Goal: Information Seeking & Learning: Check status

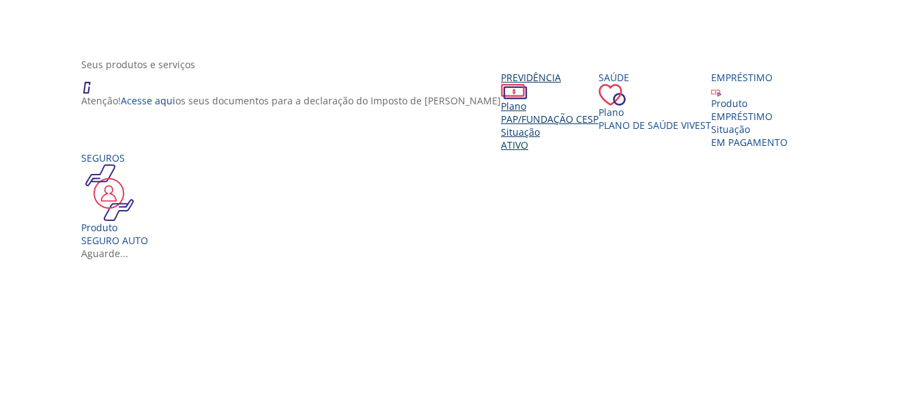
scroll to position [227, 0]
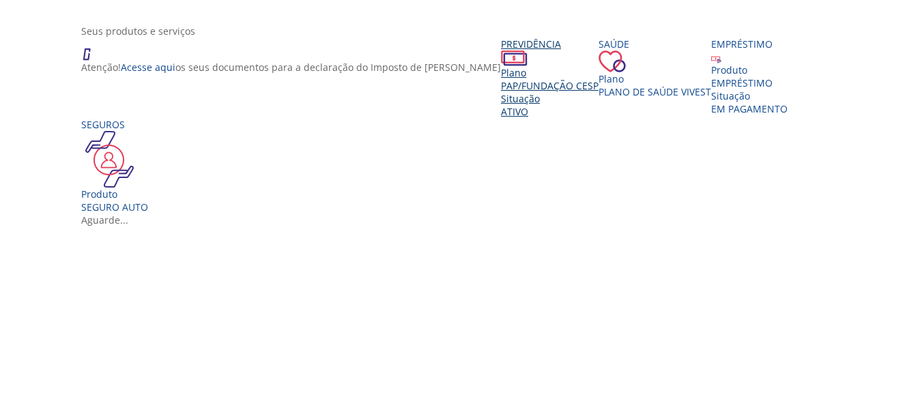
click at [501, 105] on div "Situação" at bounding box center [550, 98] width 98 height 13
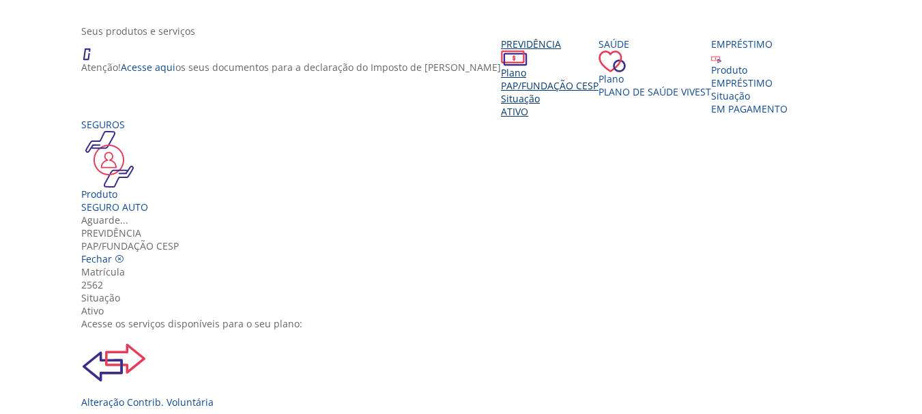
scroll to position [152, 0]
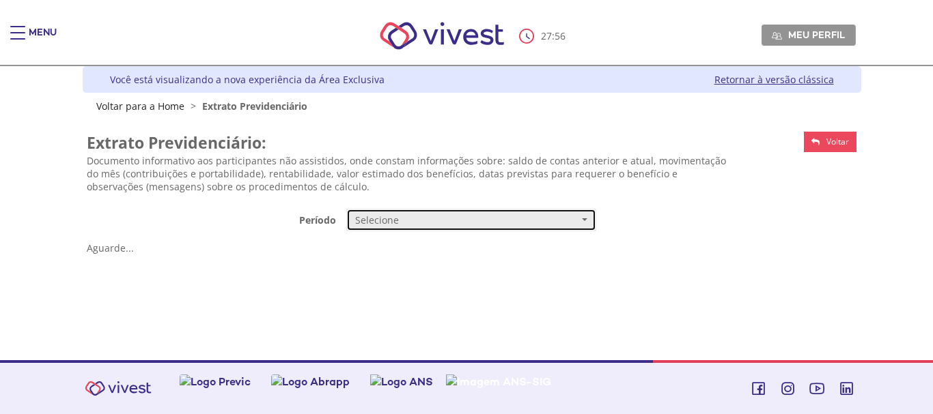
click at [456, 227] on button "Selecione" at bounding box center [471, 220] width 250 height 23
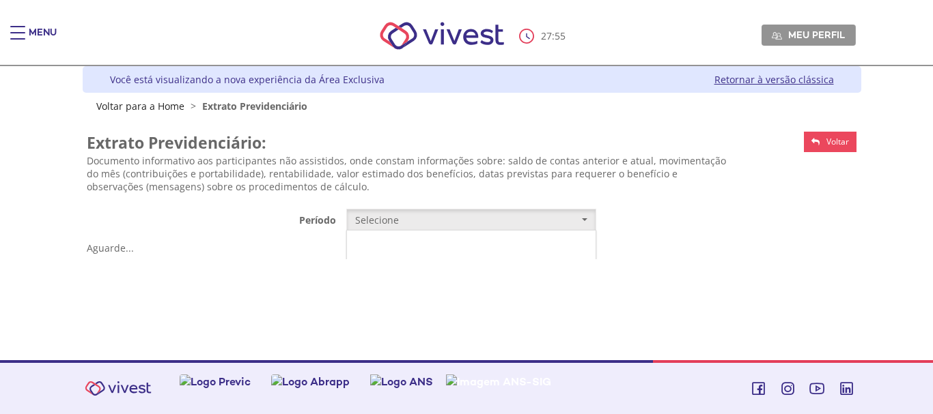
click at [430, 251] on link "Mensal" at bounding box center [471, 246] width 248 height 24
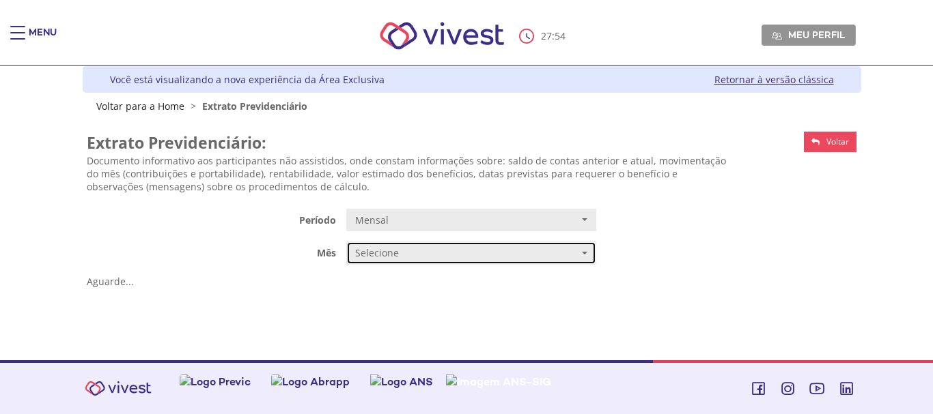
click at [468, 259] on span "Selecione" at bounding box center [466, 253] width 223 height 14
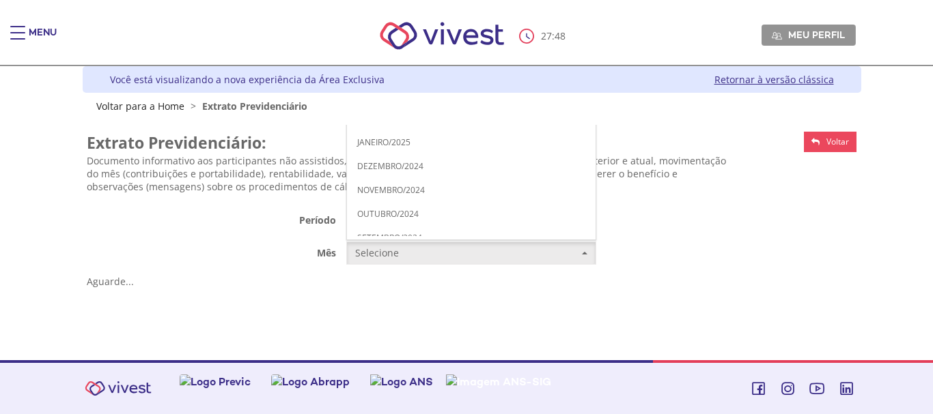
click at [440, 29] on link "JUNHO/2025" at bounding box center [471, 23] width 248 height 24
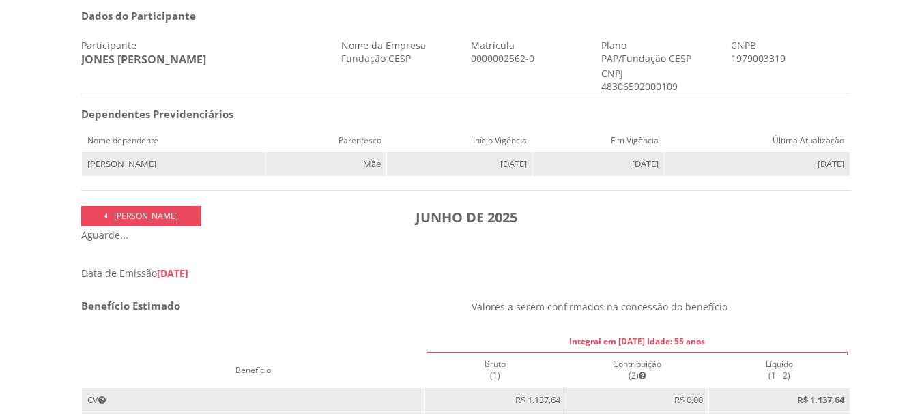
scroll to position [341, 0]
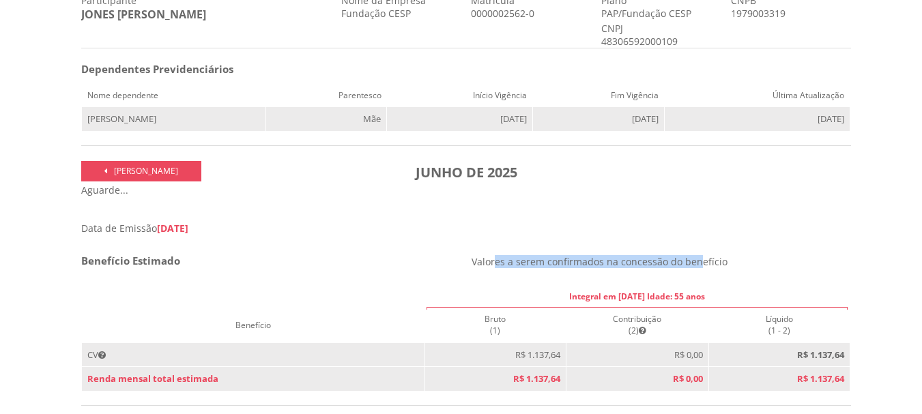
drag, startPoint x: 647, startPoint y: 266, endPoint x: 829, endPoint y: 272, distance: 183.1
click at [829, 268] on p "Valores a serem confirmados na concessão do benefício" at bounding box center [662, 261] width 380 height 13
click at [786, 268] on p "Valores a serem confirmados na concessão do benefício" at bounding box center [662, 261] width 380 height 13
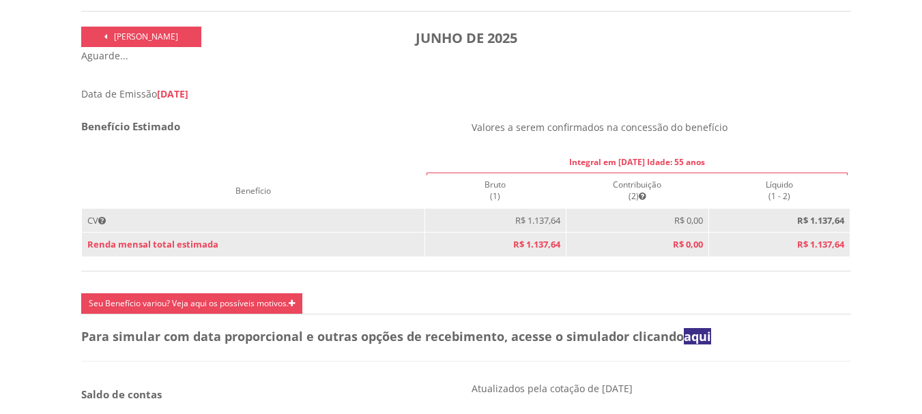
scroll to position [683, 0]
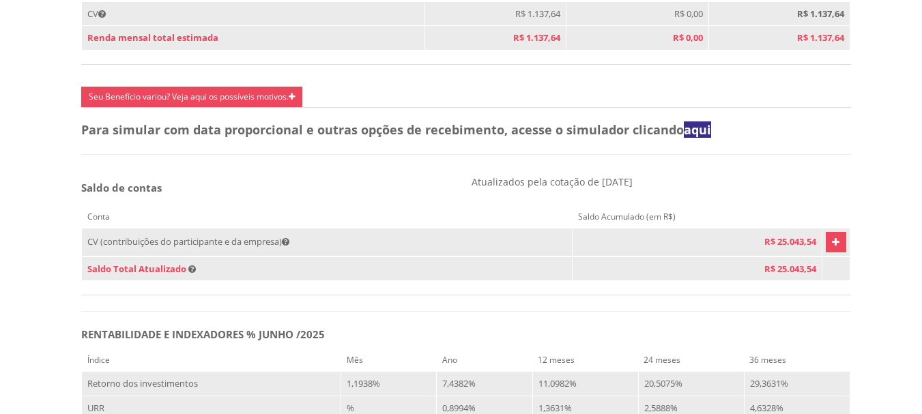
click at [832, 251] on icon "Vivest" at bounding box center [836, 242] width 8 height 16
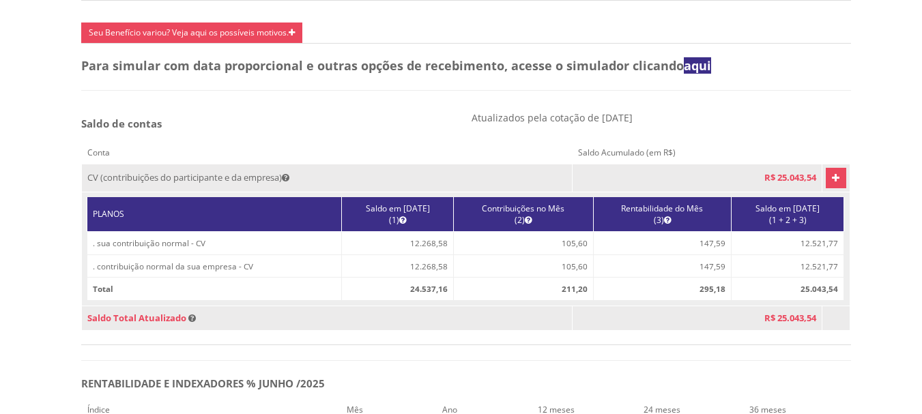
scroll to position [797, 0]
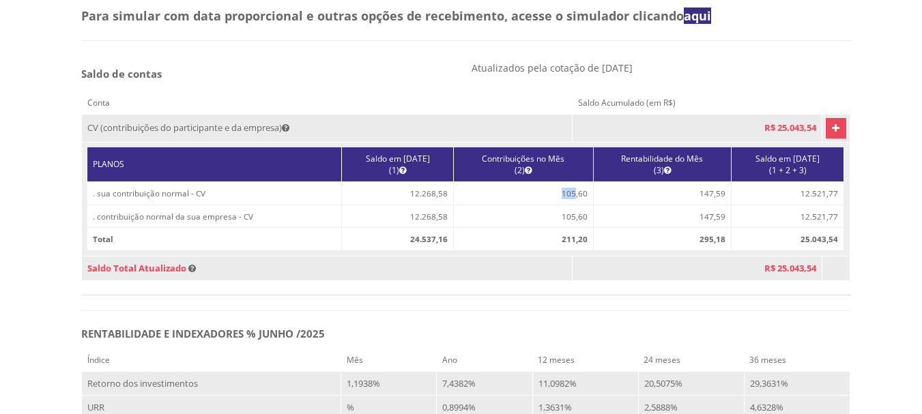
drag, startPoint x: 550, startPoint y: 211, endPoint x: 563, endPoint y: 212, distance: 12.3
click at [563, 205] on td "105,60" at bounding box center [523, 193] width 139 height 23
drag, startPoint x: 578, startPoint y: 208, endPoint x: 550, endPoint y: 212, distance: 28.2
click at [550, 205] on td "105,60" at bounding box center [523, 193] width 139 height 23
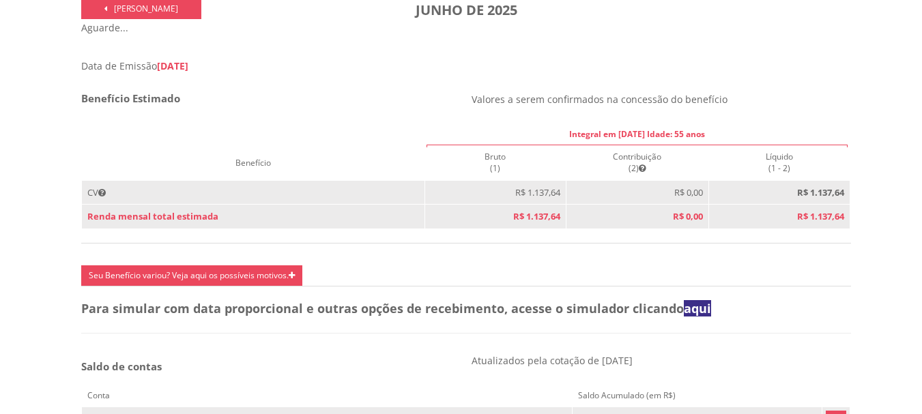
scroll to position [650, 0]
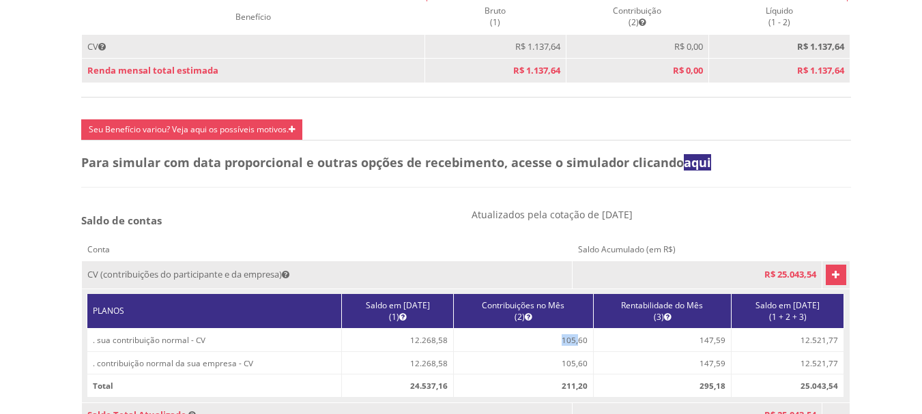
click at [832, 283] on icon "Vivest" at bounding box center [836, 275] width 8 height 16
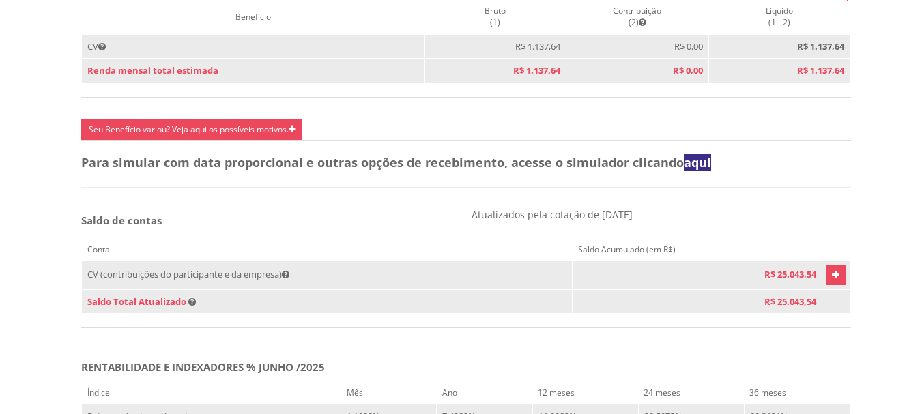
click at [832, 283] on icon "Vivest" at bounding box center [836, 275] width 8 height 16
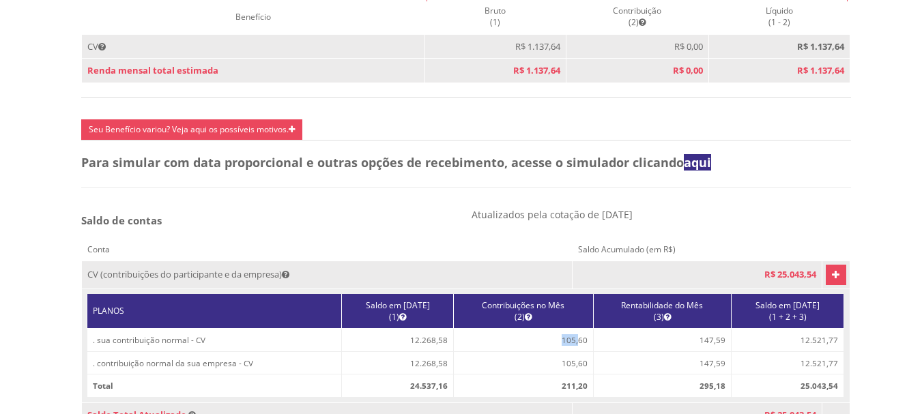
click at [832, 283] on icon "Vivest" at bounding box center [836, 275] width 8 height 16
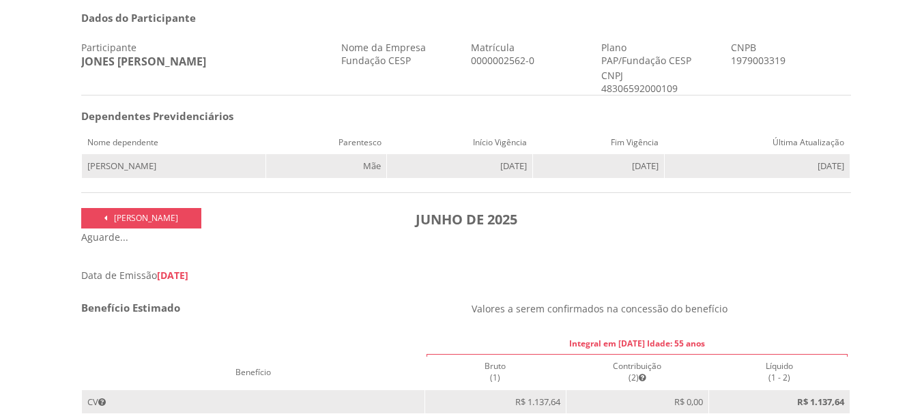
scroll to position [195, 0]
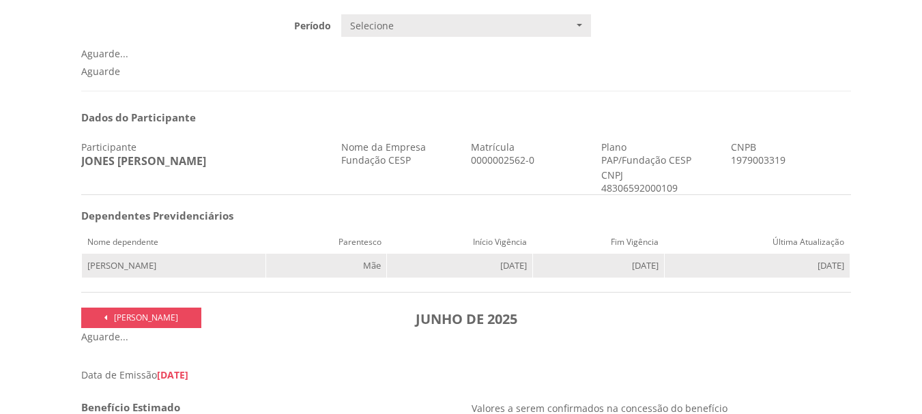
click at [200, 246] on th "Nome dependente" at bounding box center [174, 242] width 184 height 23
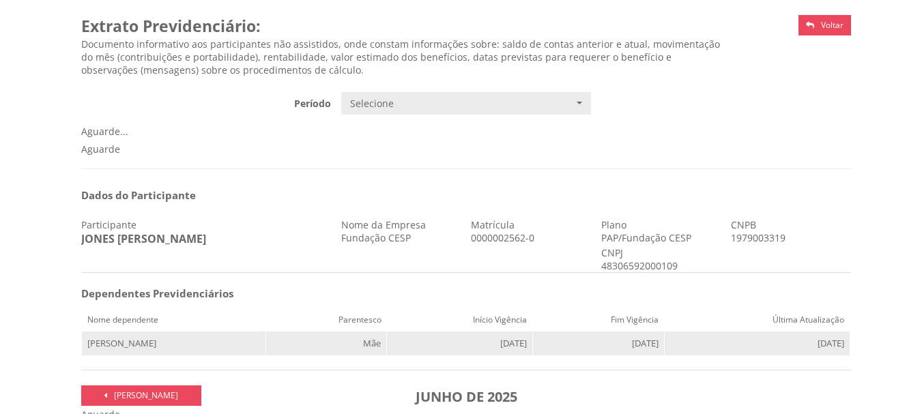
scroll to position [0, 0]
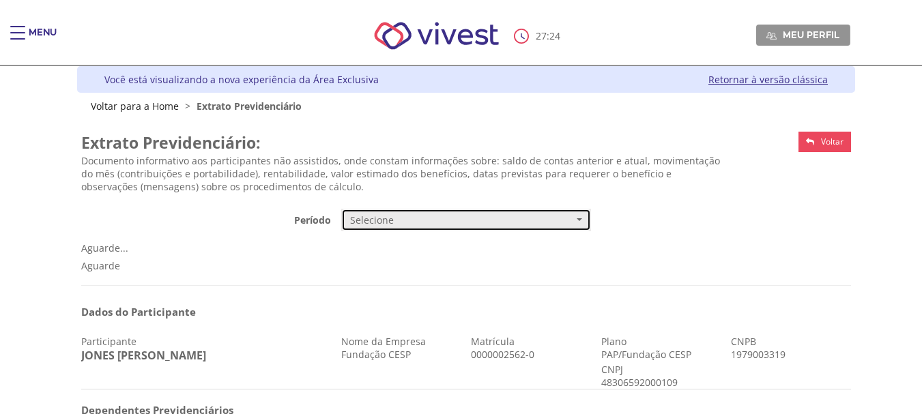
click at [535, 221] on span "Selecione" at bounding box center [461, 221] width 223 height 14
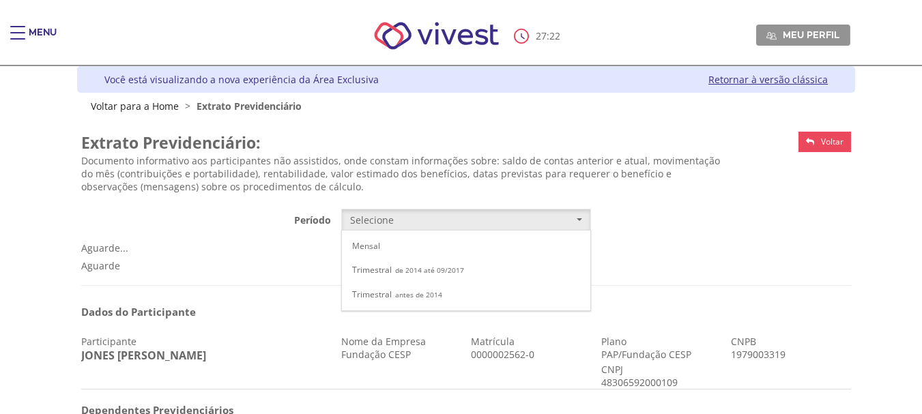
click at [779, 238] on div "**********" at bounding box center [466, 192] width 770 height 134
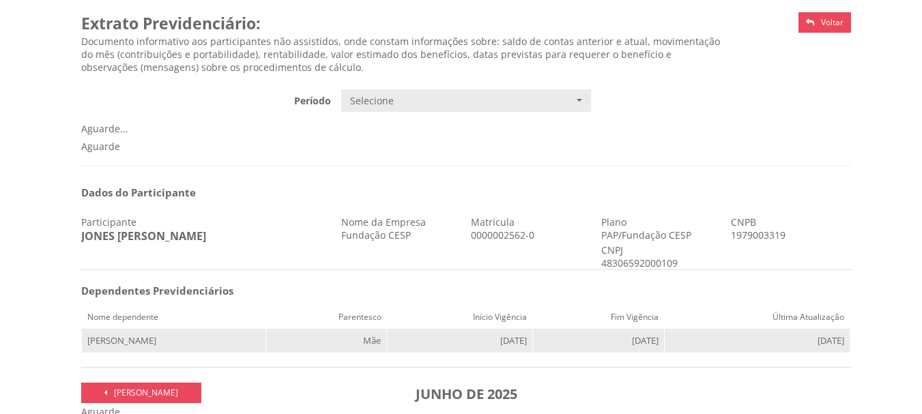
scroll to position [114, 0]
